Goal: Task Accomplishment & Management: Manage account settings

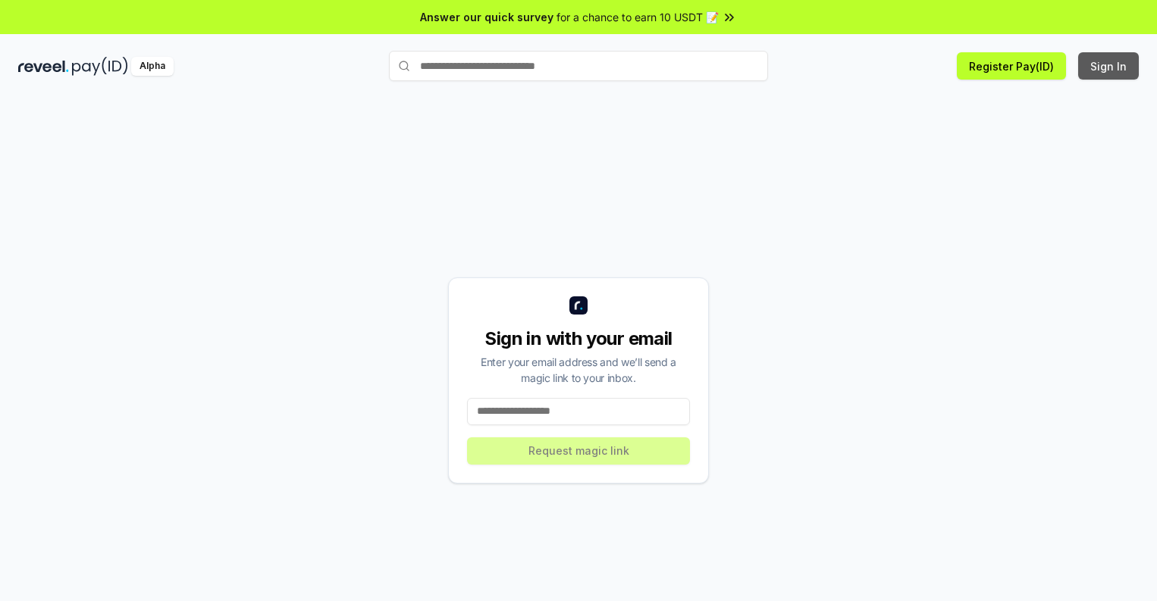
click at [1109, 66] on button "Sign In" at bounding box center [1108, 65] width 61 height 27
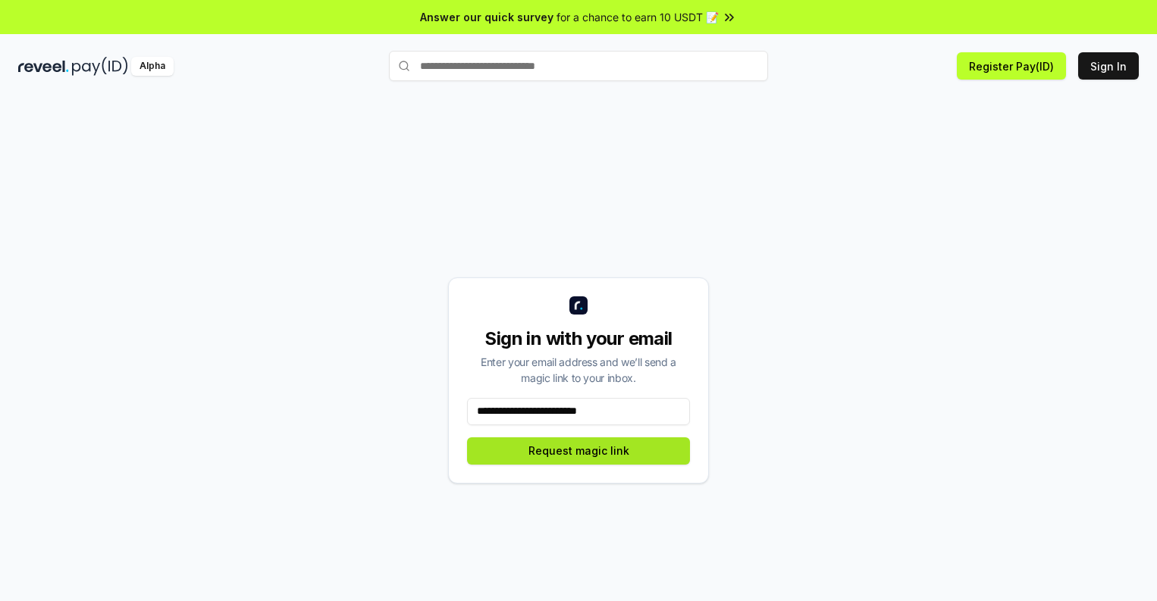
type input "**********"
click at [578, 450] on button "Request magic link" at bounding box center [578, 450] width 223 height 27
